Goal: Task Accomplishment & Management: Use online tool/utility

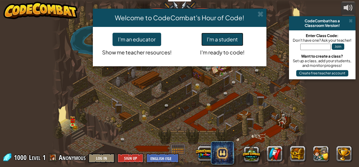
click at [234, 38] on button "I'm a student" at bounding box center [222, 39] width 42 height 13
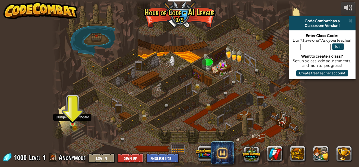
click at [73, 121] on img at bounding box center [73, 118] width 6 height 12
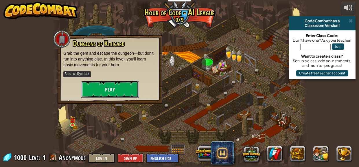
click at [116, 91] on button "Play" at bounding box center [110, 89] width 58 height 17
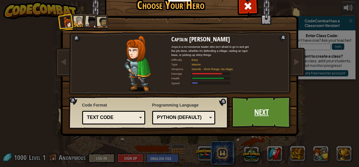
click at [250, 115] on link "Next" at bounding box center [261, 112] width 60 height 32
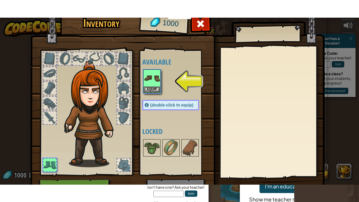
scroll to position [16, 0]
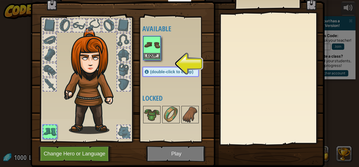
click at [150, 50] on img at bounding box center [152, 45] width 16 height 16
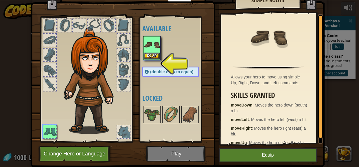
click at [150, 50] on img at bounding box center [152, 45] width 16 height 16
click at [153, 56] on button "Equip" at bounding box center [152, 56] width 16 height 6
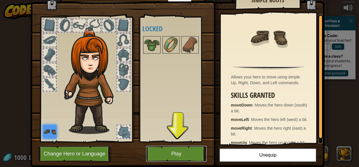
click at [166, 157] on button "Play" at bounding box center [176, 154] width 60 height 16
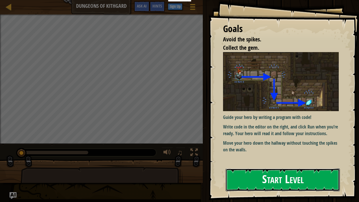
click at [256, 167] on button "Start Level" at bounding box center [283, 179] width 114 height 23
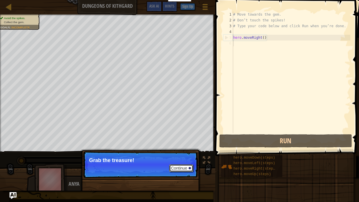
click at [189, 167] on button "Continue" at bounding box center [181, 168] width 24 height 8
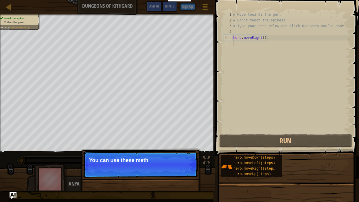
click at [176, 163] on p "Continue You can use these meth" at bounding box center [140, 164] width 115 height 27
click at [184, 167] on button "Continue" at bounding box center [181, 168] width 24 height 8
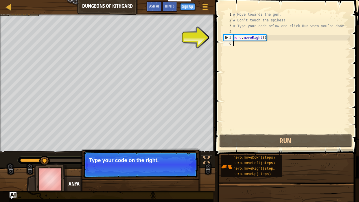
click at [190, 167] on button "Continue" at bounding box center [181, 168] width 24 height 8
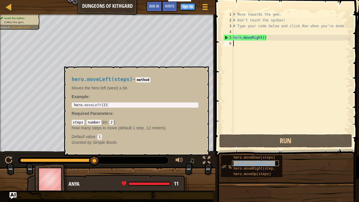
click at [247, 160] on div "hero.moveLeft(steps)" at bounding box center [255, 162] width 47 height 5
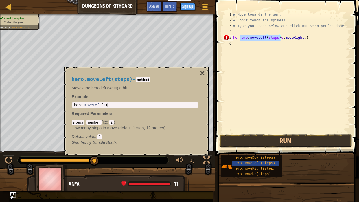
type textarea "hero.moveRight()"
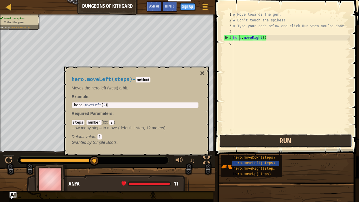
click at [230, 145] on button "Run" at bounding box center [285, 140] width 133 height 13
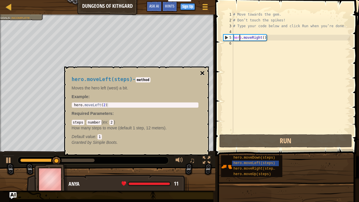
click at [203, 73] on button "×" at bounding box center [202, 73] width 5 height 8
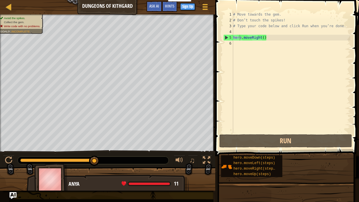
click at [239, 44] on div "# Move towards the gem. # Don’t touch the spikes! # Type your code below and cl…" at bounding box center [291, 78] width 118 height 133
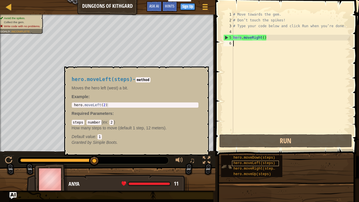
click at [240, 163] on span "hero.moveLeft(steps)" at bounding box center [254, 163] width 42 height 4
type textarea "hero.moveLeft(steps)"
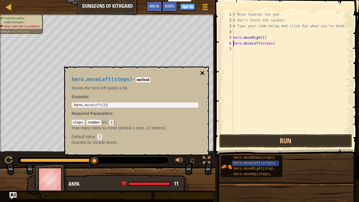
click at [201, 74] on button "×" at bounding box center [202, 73] width 5 height 8
